Goal: Information Seeking & Learning: Learn about a topic

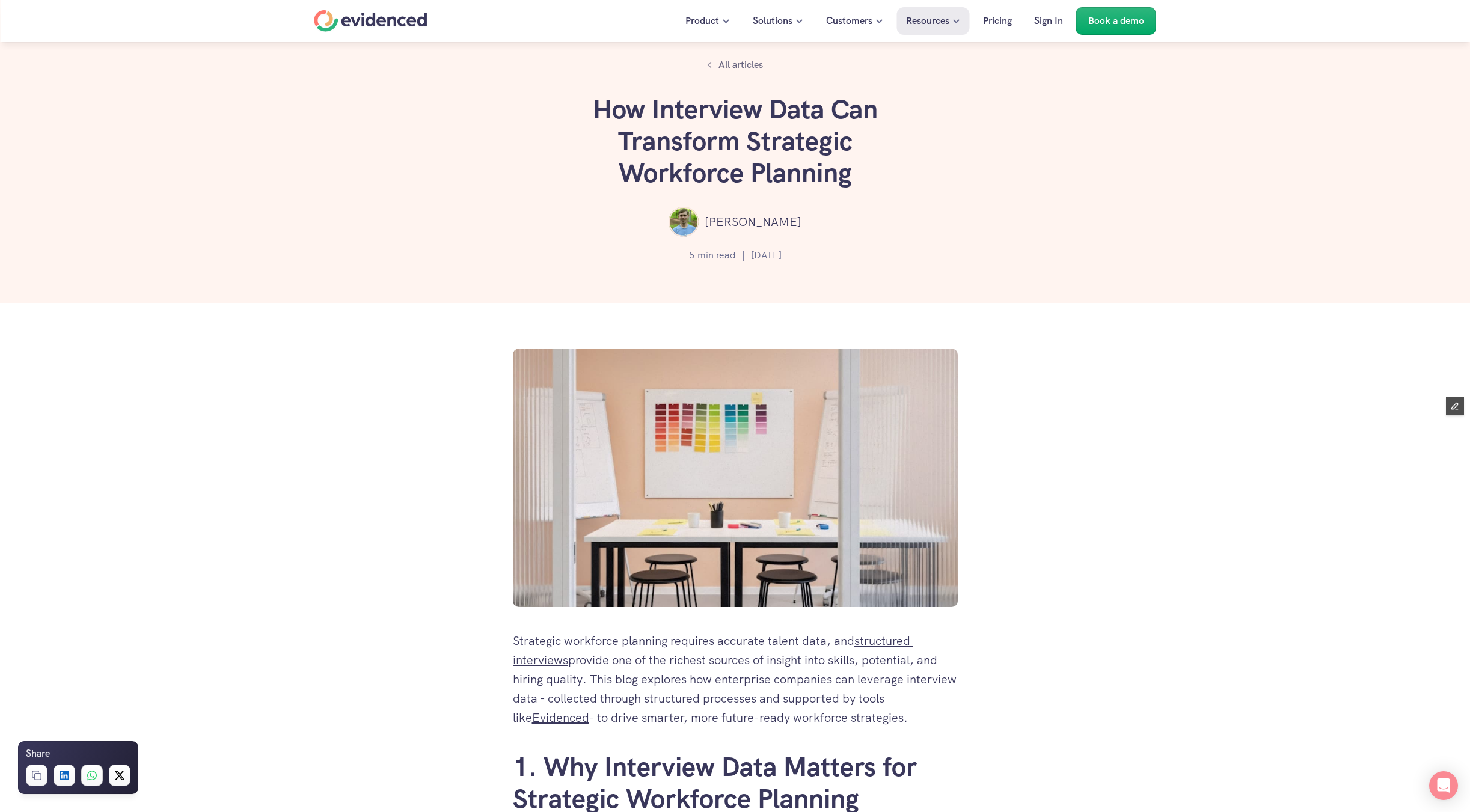
scroll to position [3106, 0]
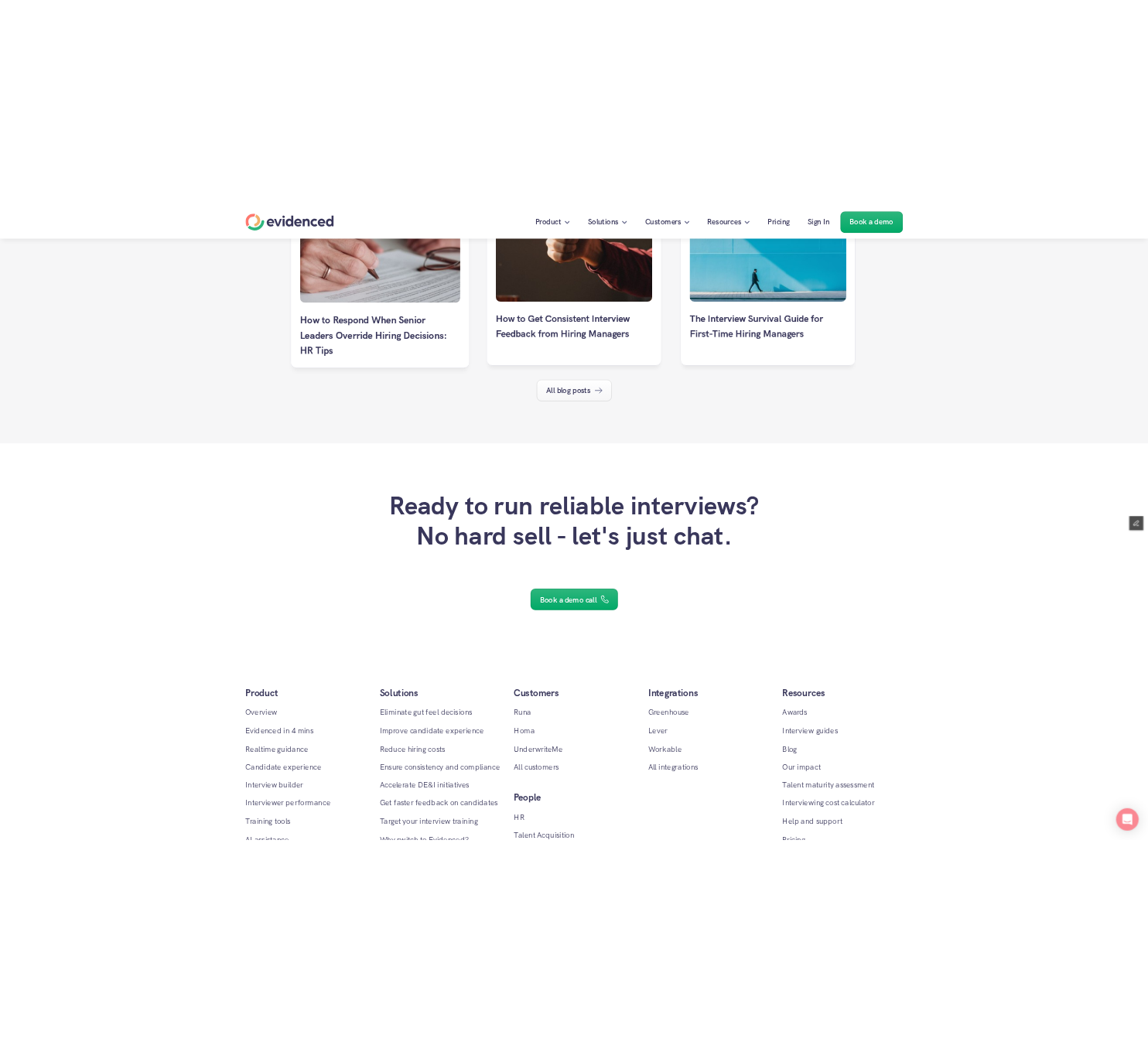
scroll to position [9190, 0]
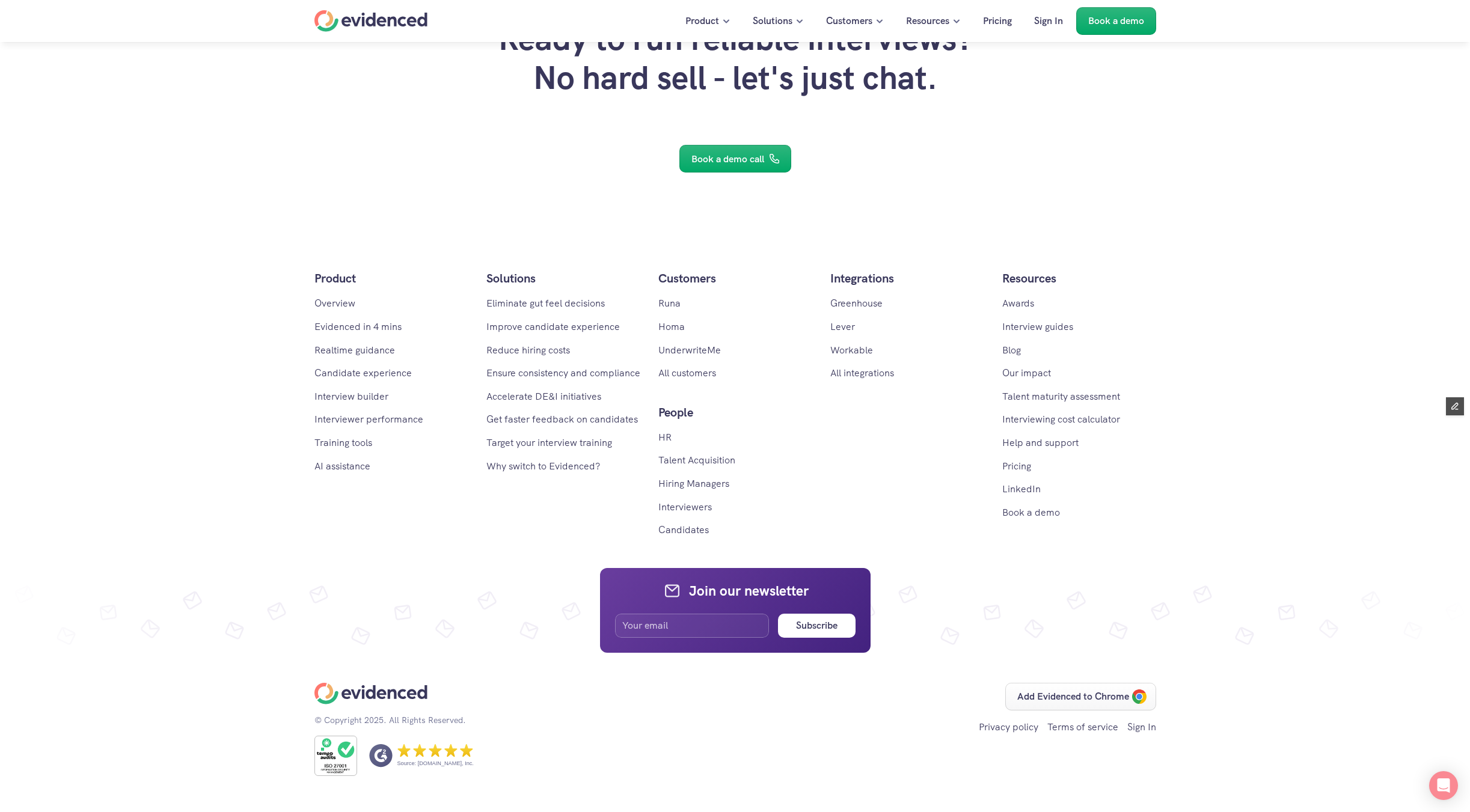
click at [336, 753] on img at bounding box center [336, 755] width 43 height 40
click at [335, 750] on img at bounding box center [336, 755] width 43 height 40
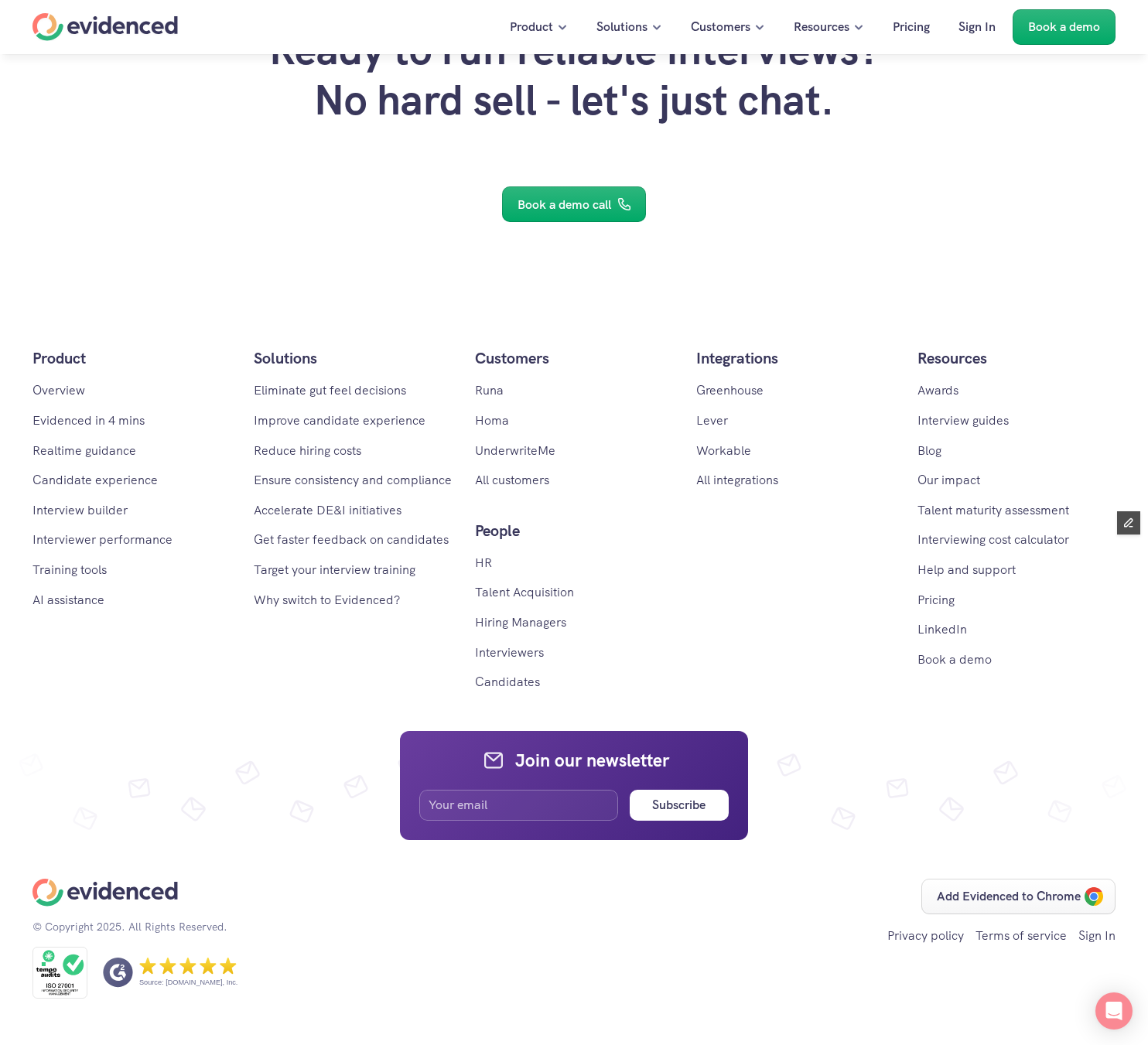
click at [615, 470] on p "All customers" at bounding box center [574, 480] width 198 height 20
